Goal: Task Accomplishment & Management: Manage account settings

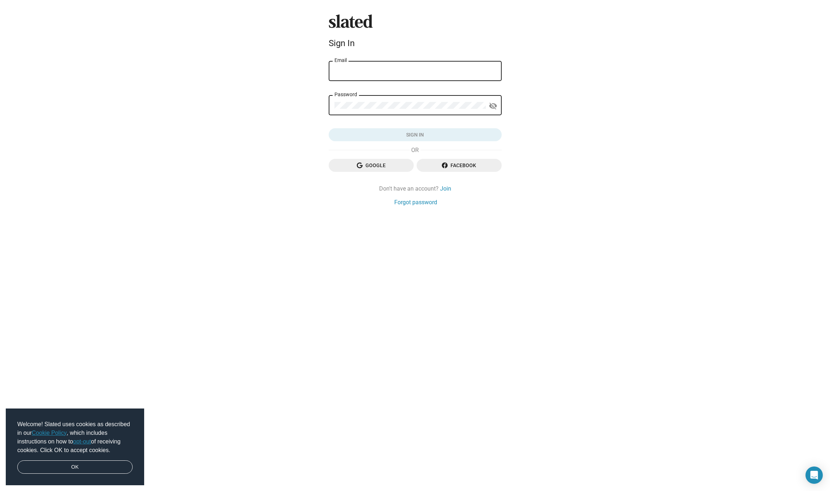
type input "[EMAIL_ADDRESS][DOMAIN_NAME]"
click at [418, 136] on span "Sign in" at bounding box center [416, 134] width 162 height 13
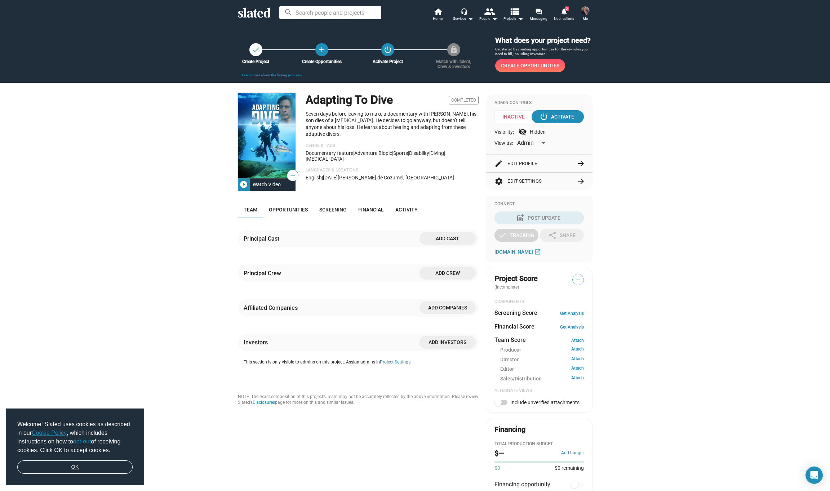
drag, startPoint x: 119, startPoint y: 467, endPoint x: 135, endPoint y: 448, distance: 24.9
click at [119, 467] on link "OK" at bounding box center [74, 468] width 115 height 14
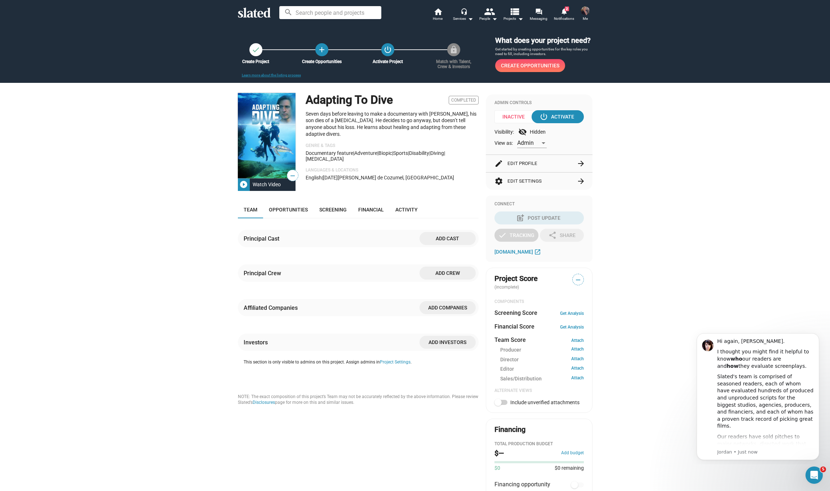
click at [525, 187] on button "settings Edit Settings arrow_forward" at bounding box center [539, 181] width 89 height 17
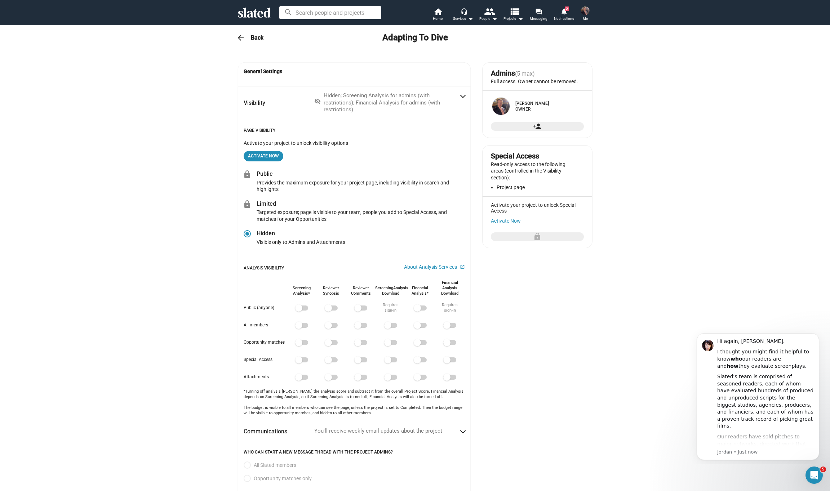
radio input "false"
radio input "true"
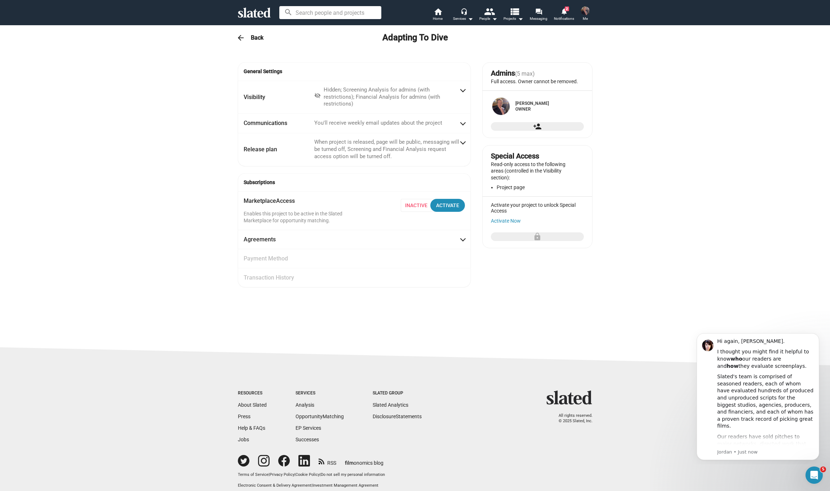
click at [250, 39] on div "arrow_back Back Adapting To Dive" at bounding box center [415, 38] width 369 height 14
click at [256, 37] on h3 "Back" at bounding box center [257, 38] width 13 height 8
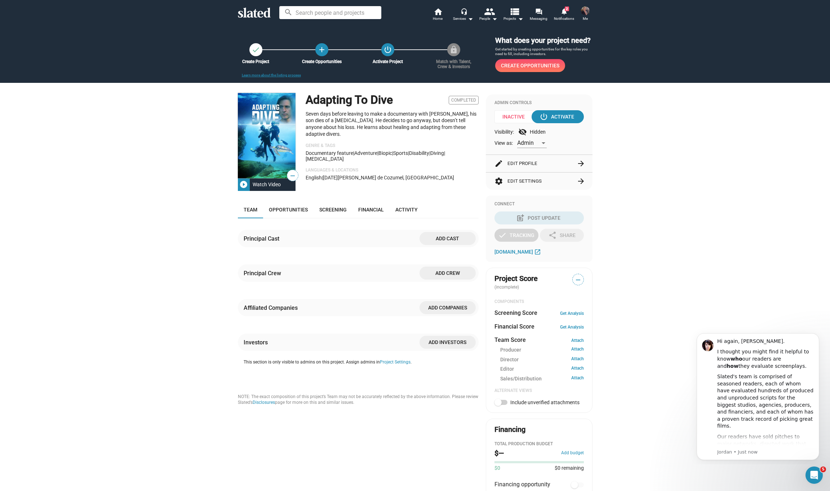
click at [580, 168] on mat-icon "arrow_forward" at bounding box center [581, 163] width 9 height 9
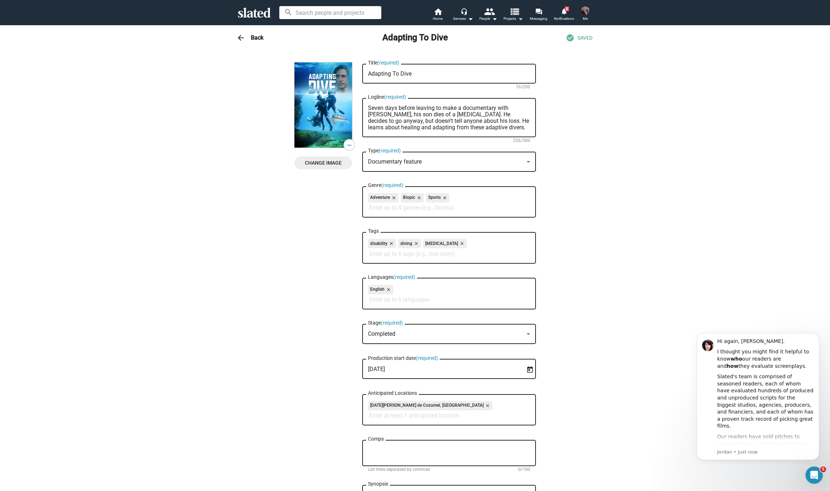
click at [519, 17] on mat-icon "arrow_drop_down" at bounding box center [520, 18] width 9 height 9
click at [485, 80] on link "Your Projects" at bounding box center [493, 78] width 65 height 12
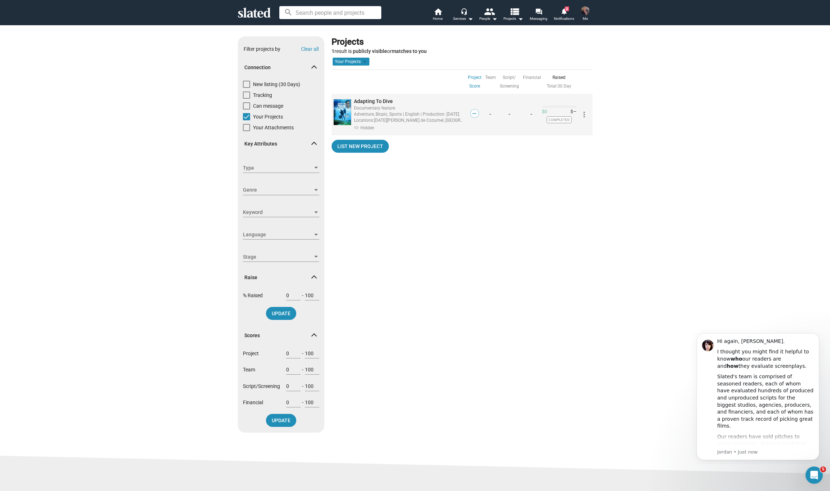
click at [585, 114] on mat-icon "more_vert" at bounding box center [584, 114] width 9 height 9
click at [537, 163] on div at bounding box center [415, 245] width 830 height 491
click at [365, 60] on mat-icon "clear" at bounding box center [364, 61] width 6 height 6
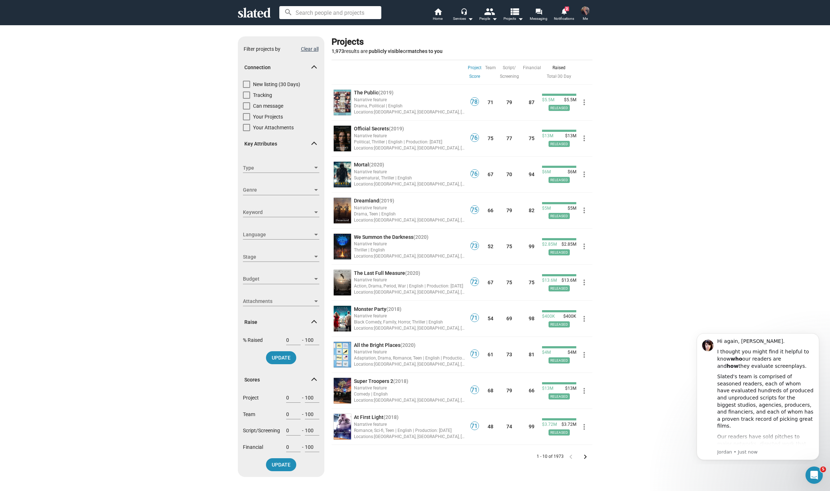
click at [311, 50] on button "Clear all" at bounding box center [310, 49] width 18 height 6
click at [566, 13] on mat-icon "notifications" at bounding box center [564, 11] width 7 height 7
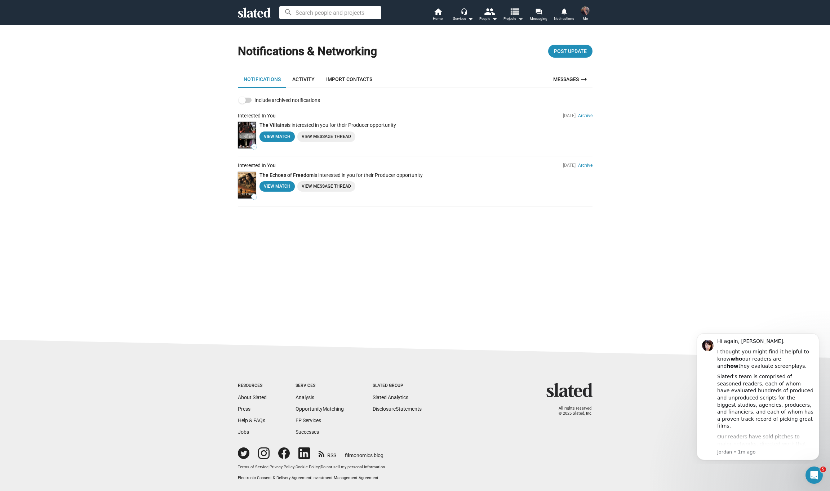
click at [521, 18] on mat-icon "arrow_drop_down" at bounding box center [520, 18] width 9 height 9
click at [483, 77] on link "Your Projects" at bounding box center [493, 78] width 65 height 12
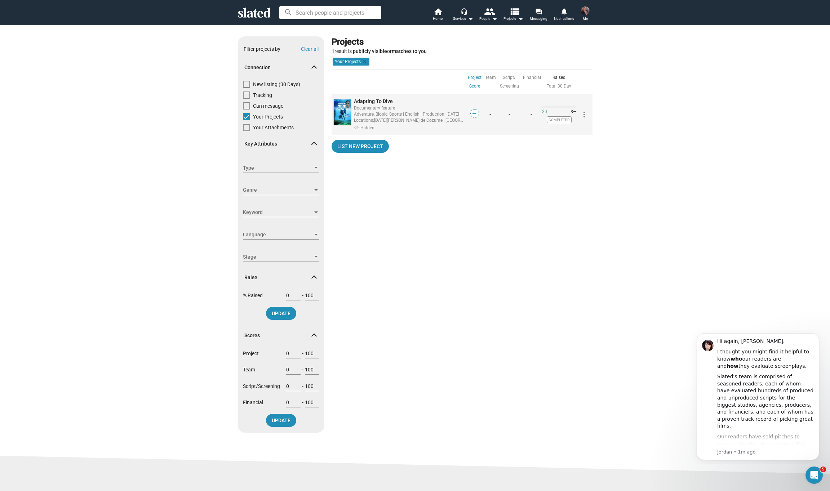
click at [347, 107] on img at bounding box center [342, 112] width 17 height 26
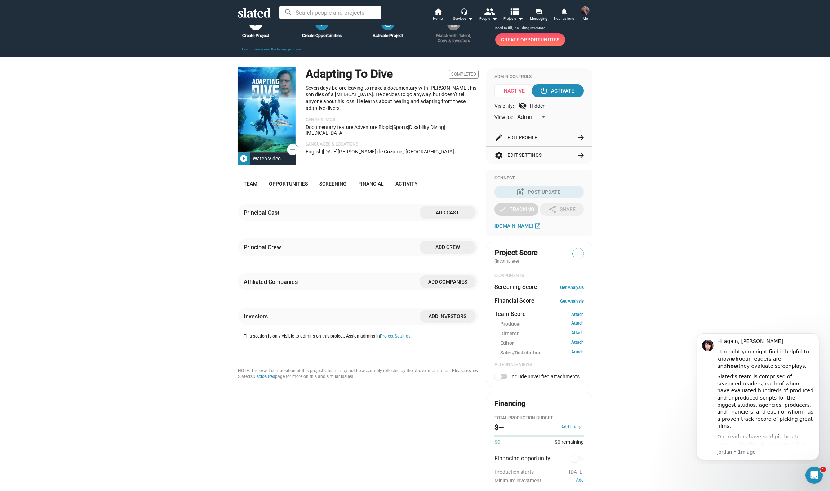
scroll to position [26, 0]
click at [396, 339] on button "Project Settings" at bounding box center [395, 336] width 31 height 6
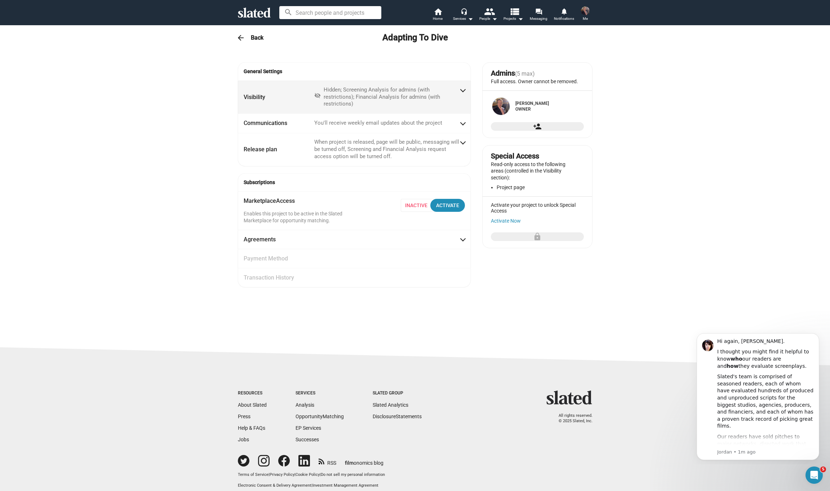
click at [461, 89] on span at bounding box center [463, 89] width 4 height 7
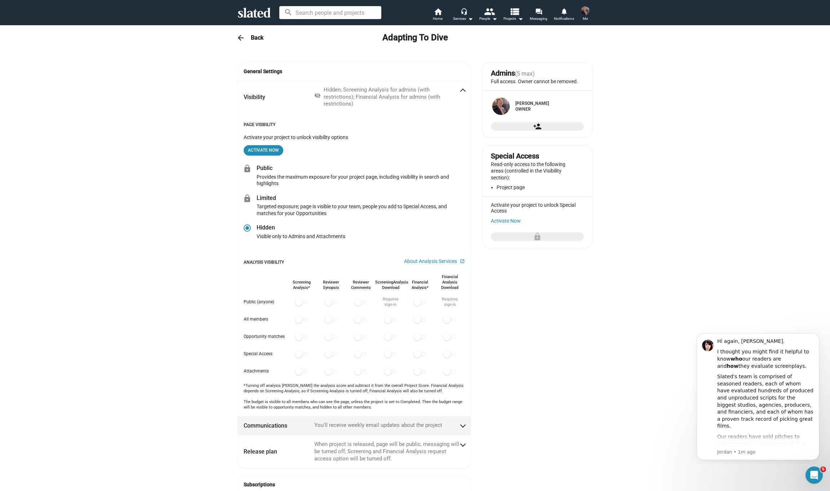
scroll to position [0, 0]
click at [308, 13] on input at bounding box center [330, 12] width 102 height 13
type input "r"
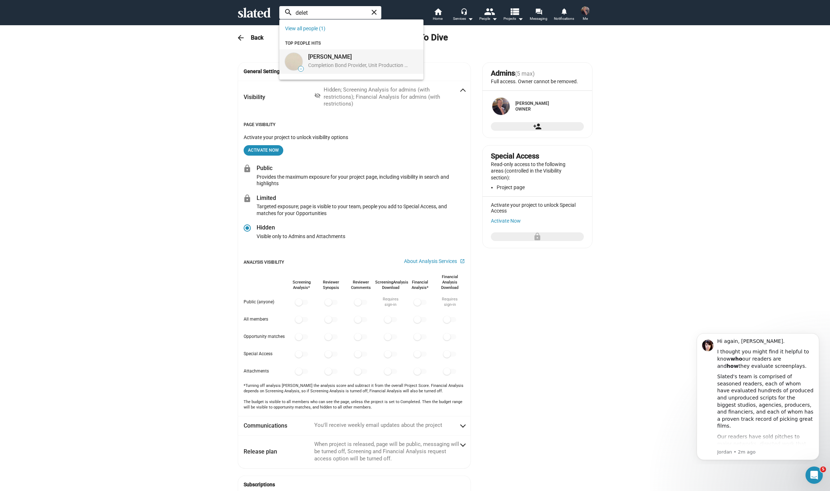
type input "delet"
click at [329, 55] on div "Delete Delete" at bounding box center [358, 57] width 101 height 8
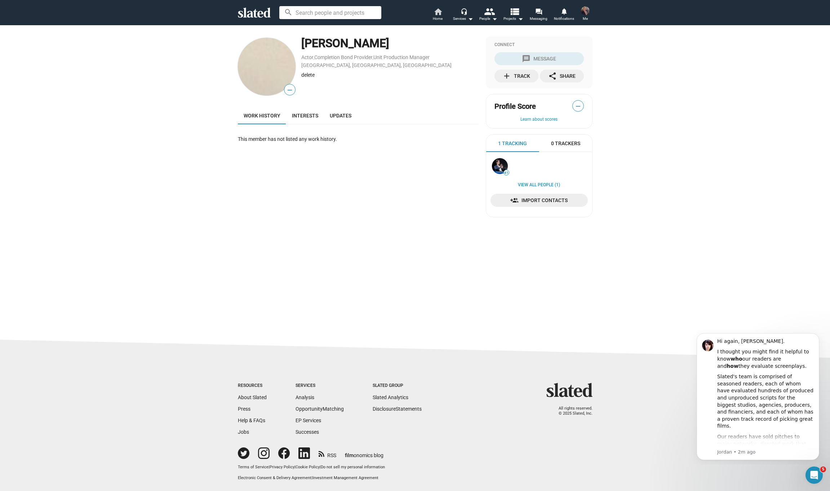
click at [438, 13] on mat-icon "home" at bounding box center [438, 11] width 9 height 9
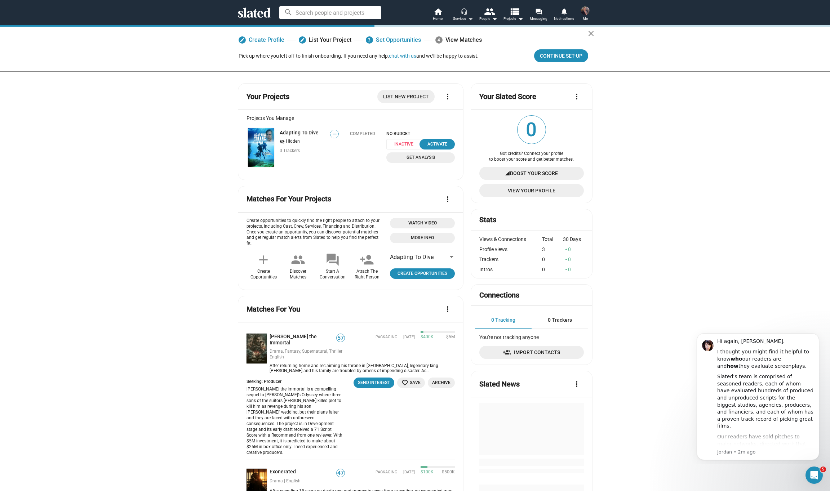
click at [470, 18] on mat-icon "arrow_drop_down" at bounding box center [470, 18] width 9 height 9
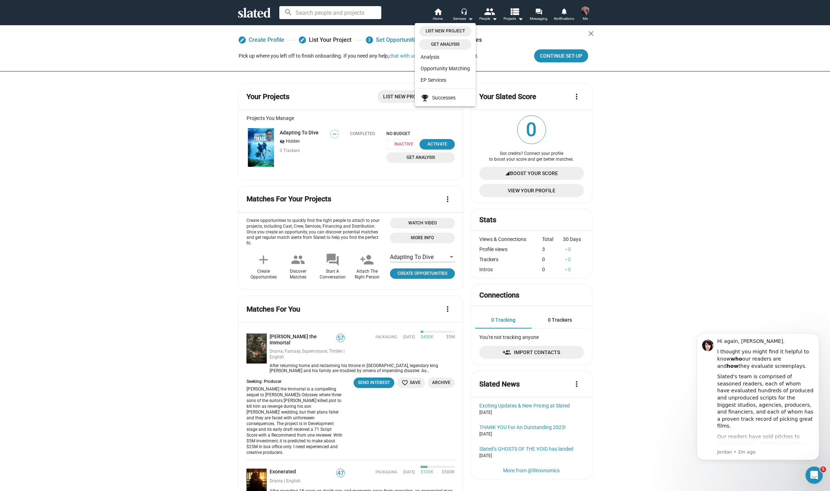
click at [470, 18] on div at bounding box center [415, 245] width 830 height 491
click at [586, 8] on img at bounding box center [585, 10] width 9 height 9
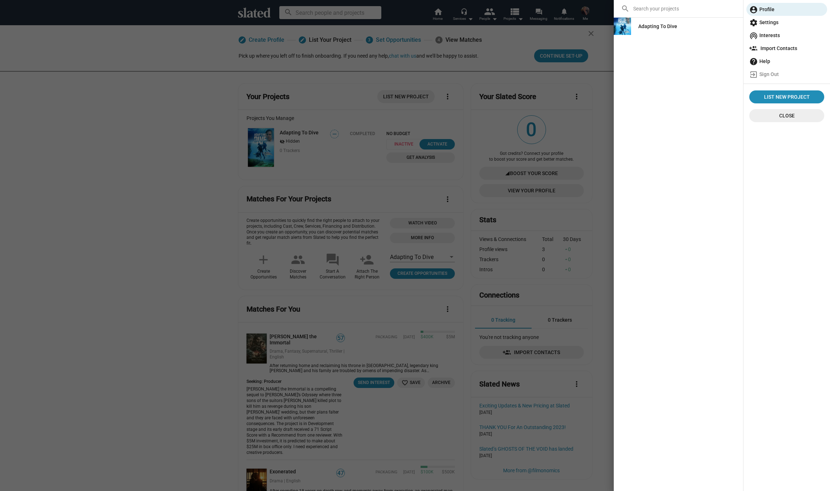
click at [667, 27] on div "Adapting To Dive" at bounding box center [657, 26] width 39 height 13
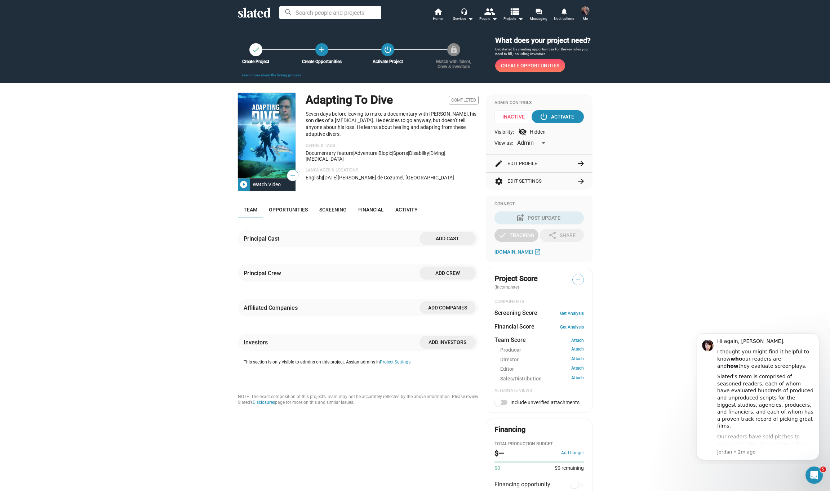
click at [541, 146] on div at bounding box center [543, 143] width 6 height 6
click at [541, 151] on span "Admin" at bounding box center [532, 151] width 30 height 15
click at [518, 172] on button "edit Edit Profile arrow_forward" at bounding box center [539, 163] width 89 height 17
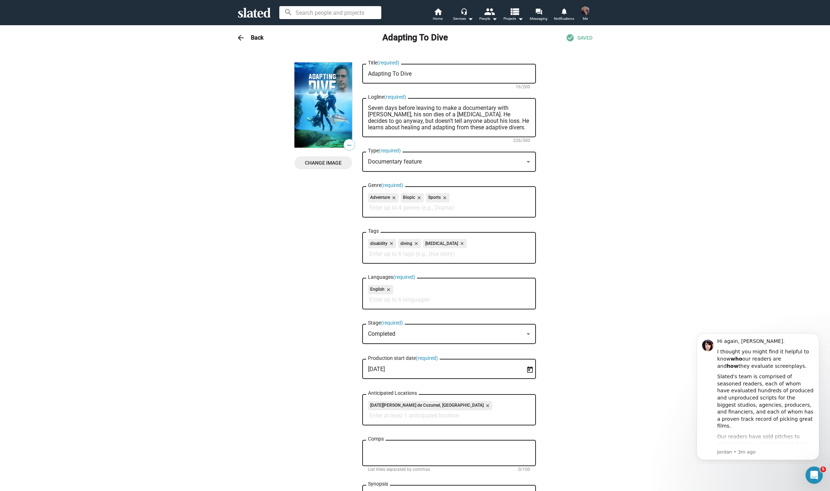
click at [261, 39] on h3 "Back" at bounding box center [257, 38] width 13 height 8
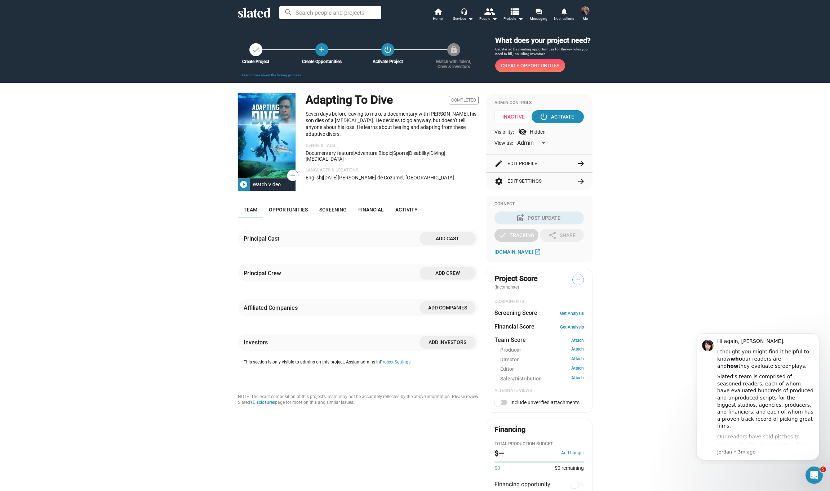
click at [516, 190] on button "settings Edit Settings arrow_forward" at bounding box center [539, 181] width 89 height 17
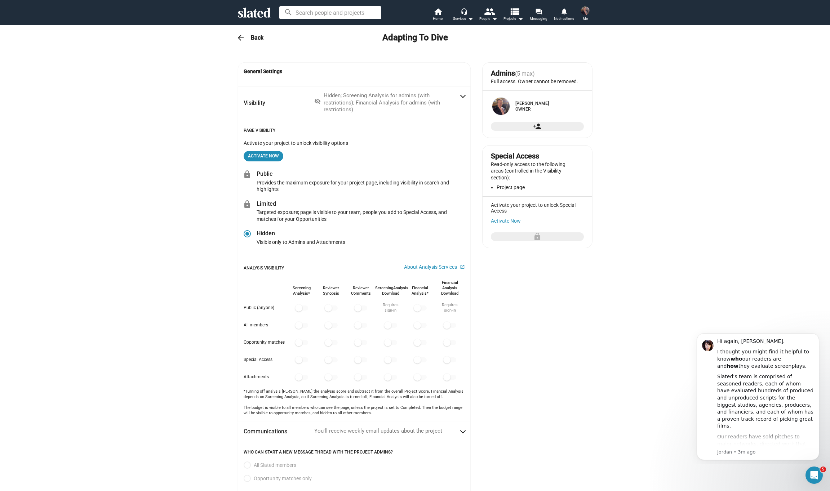
radio input "false"
radio input "true"
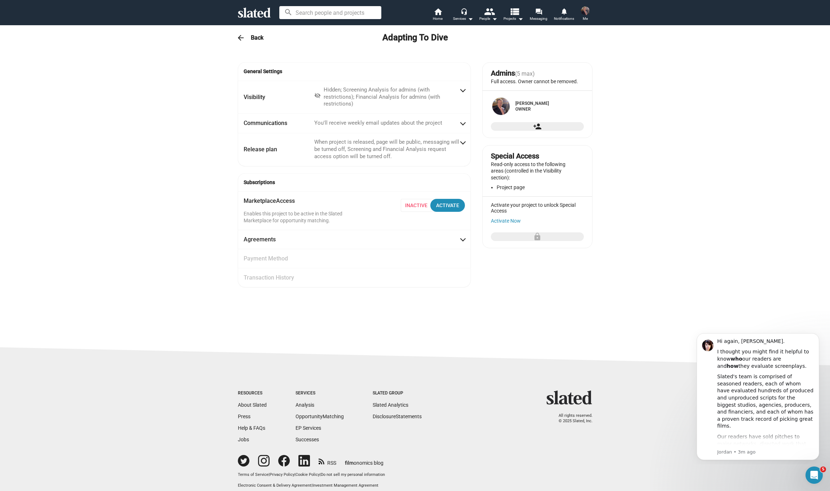
click at [359, 12] on input at bounding box center [330, 12] width 102 height 13
type input "delete project"
click at [439, 13] on mat-icon "home" at bounding box center [438, 11] width 9 height 9
